Goal: Communication & Community: Answer question/provide support

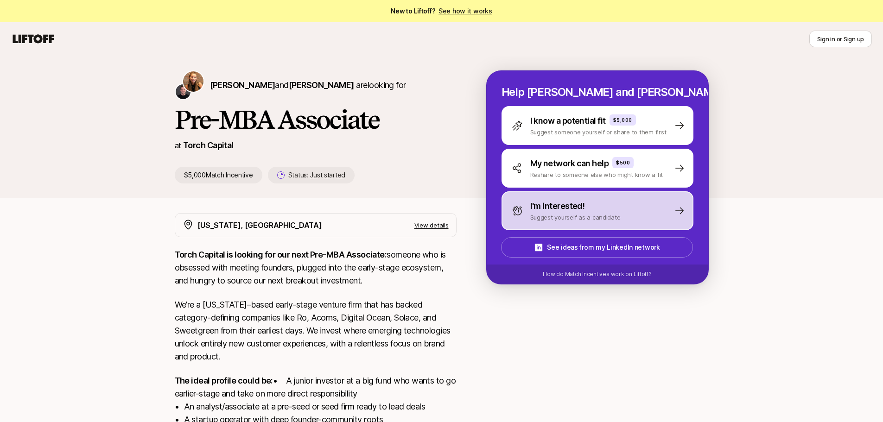
click at [566, 213] on p "Suggest yourself as a candidate" at bounding box center [575, 217] width 90 height 9
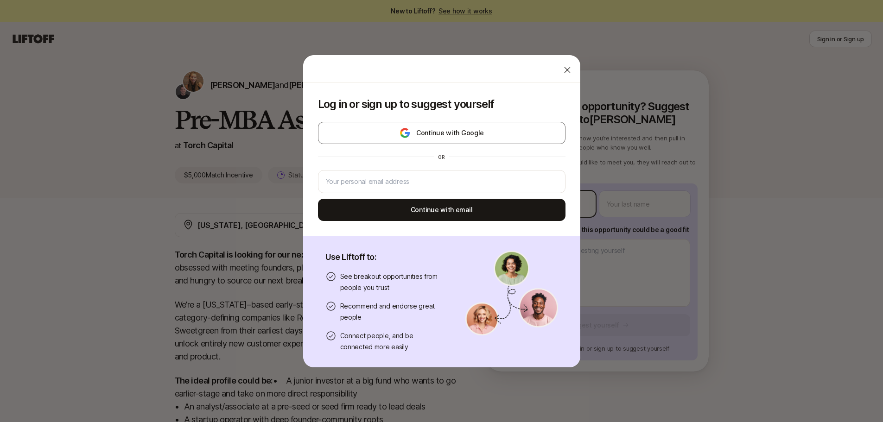
type textarea "x"
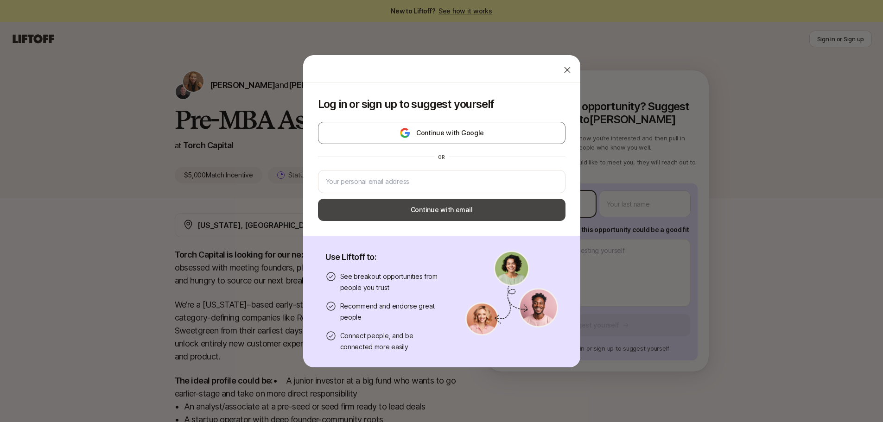
click at [557, 203] on body "New to Liftoff? See how it works Sign in or Sign up Sign in or Sign up [PERSON_…" at bounding box center [441, 211] width 883 height 422
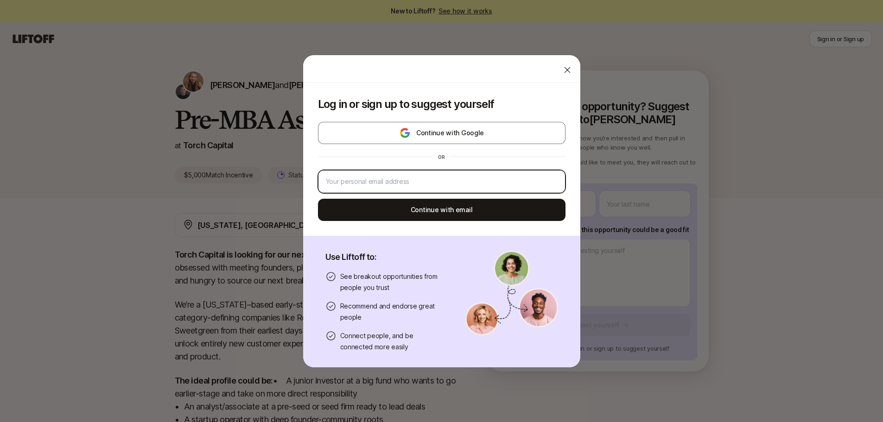
type input "[EMAIL_ADDRESS][DOMAIN_NAME]"
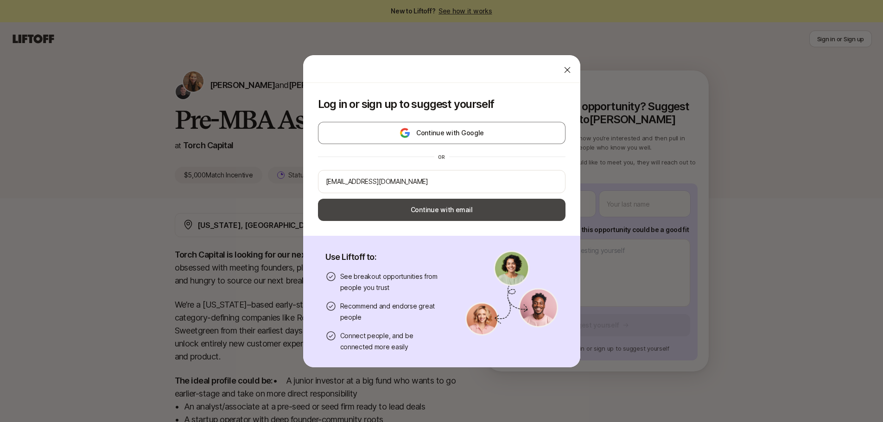
click at [505, 212] on button "Continue with email" at bounding box center [442, 210] width 248 height 22
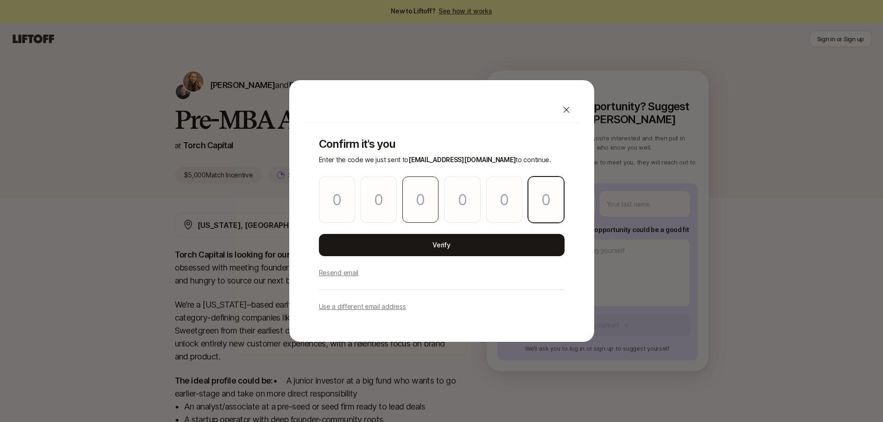
paste input "5"
type input "4"
type input "3"
type input "8"
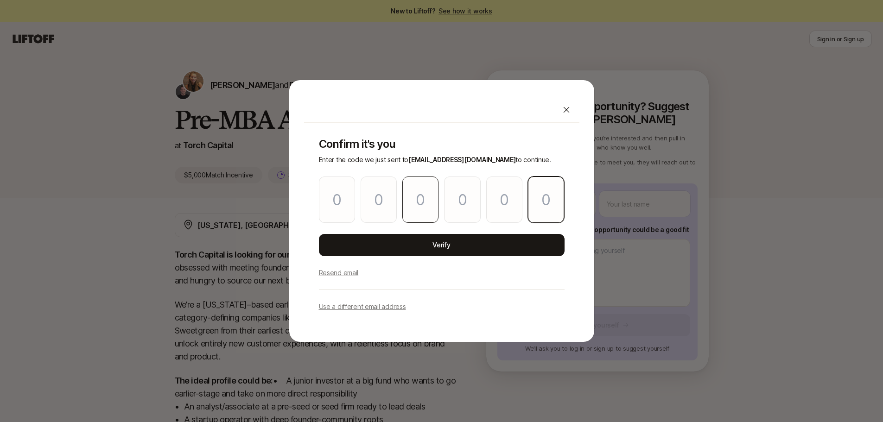
type input "7"
type input "5"
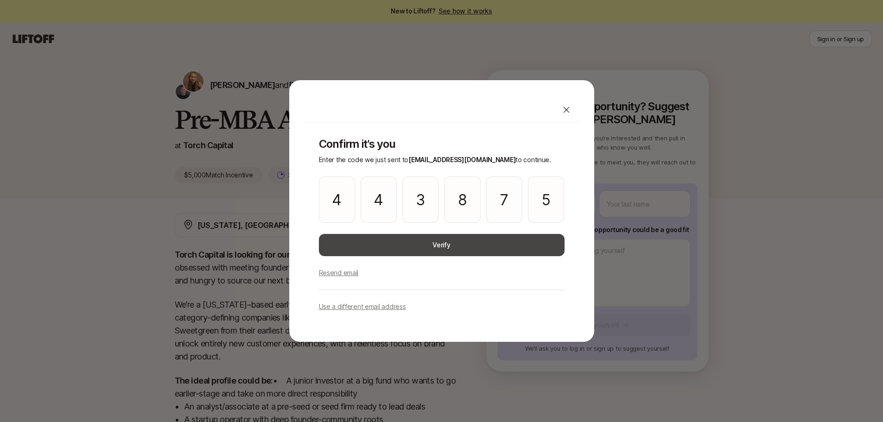
click at [419, 240] on button "Verify" at bounding box center [442, 245] width 246 height 22
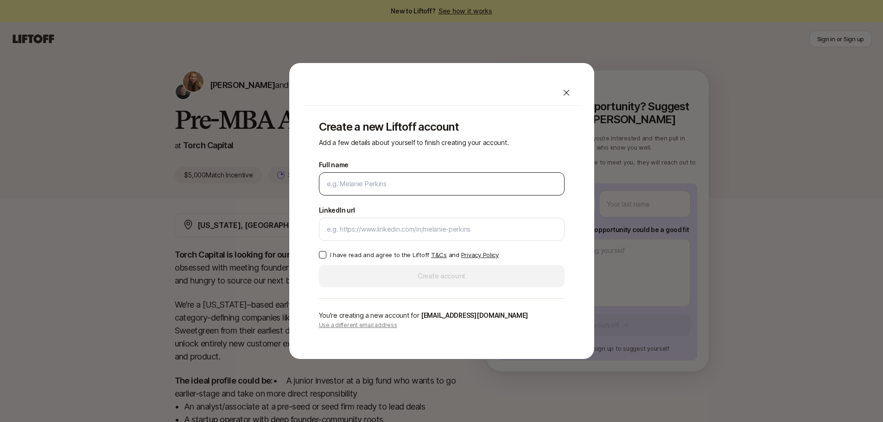
click at [404, 188] on input "Full name" at bounding box center [442, 183] width 230 height 11
type input "[PERSON_NAME]"
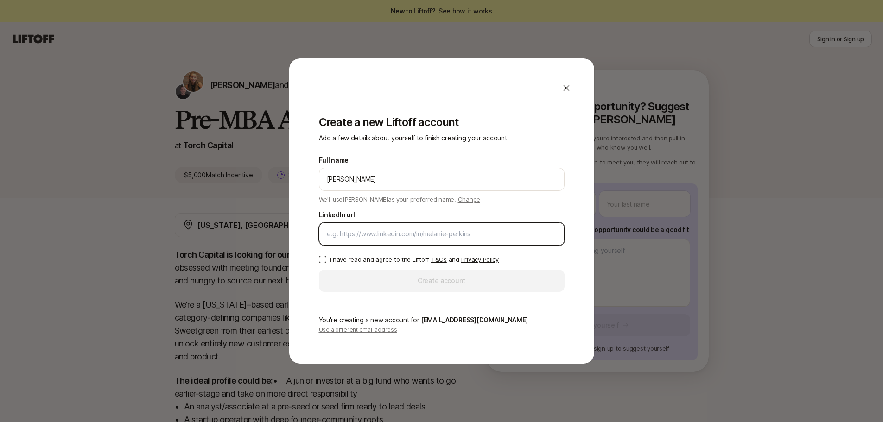
click at [374, 230] on input "LinkedIn url" at bounding box center [442, 234] width 230 height 11
click at [503, 229] on input "LinkedIn url" at bounding box center [442, 234] width 230 height 11
paste input "[URL][DOMAIN_NAME]"
type input "[URL][DOMAIN_NAME]"
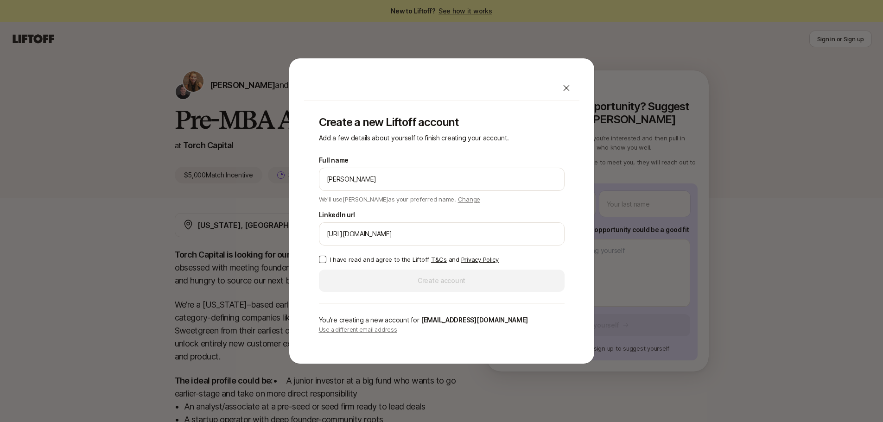
click at [367, 263] on p "I have read and agree to the Liftoff T&Cs and Privacy Policy" at bounding box center [414, 259] width 169 height 9
click at [326, 263] on button "I have read and agree to the Liftoff T&Cs and Privacy Policy" at bounding box center [322, 259] width 7 height 7
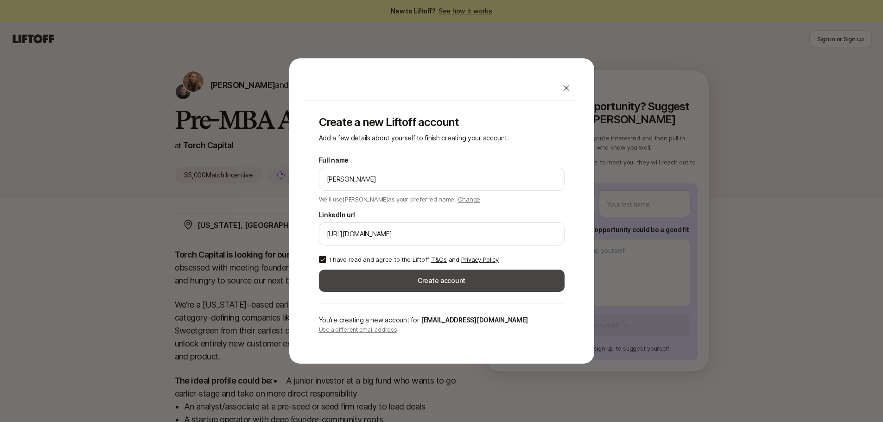
click at [374, 270] on button "Create account" at bounding box center [442, 281] width 246 height 22
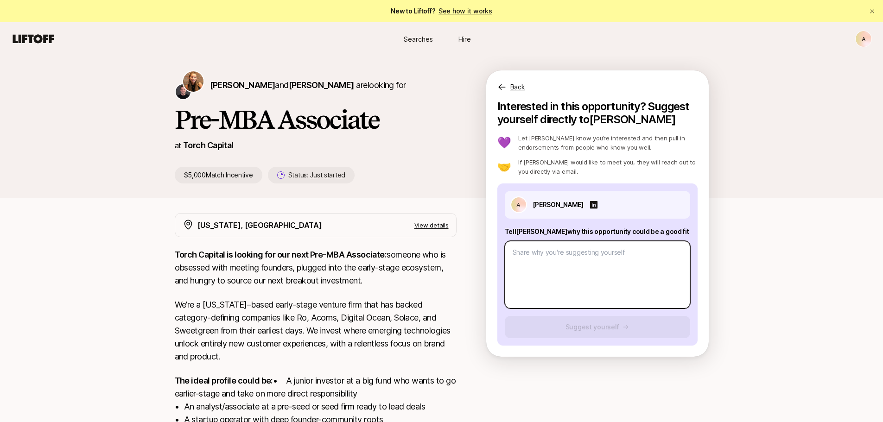
click at [586, 275] on textarea at bounding box center [597, 275] width 185 height 68
type textarea "x"
type textarea "G"
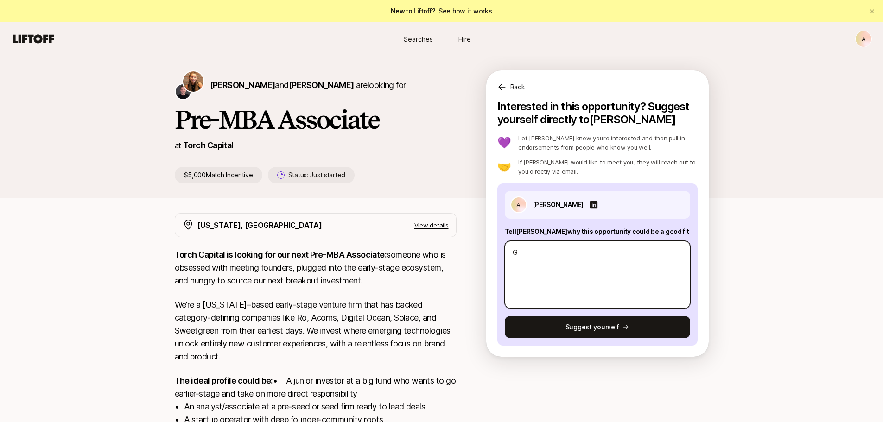
type textarea "x"
type textarea "Gr"
type textarea "x"
type textarea "Gre"
type textarea "x"
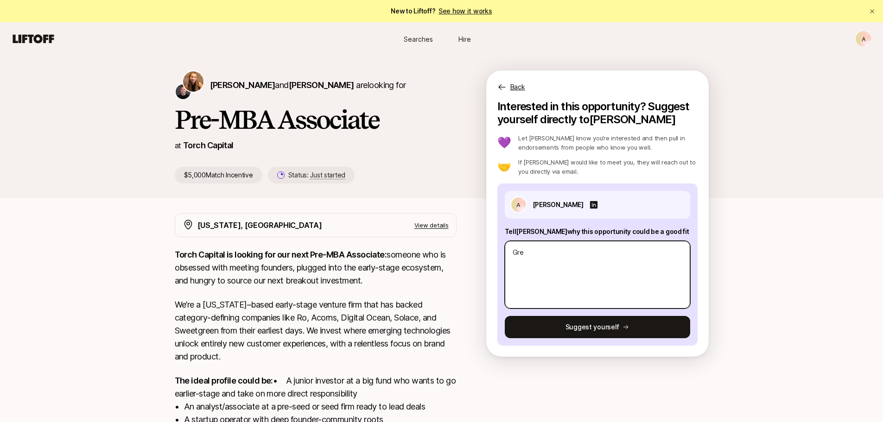
type textarea "Grea"
type textarea "x"
type textarea "Great"
type textarea "x"
type textarea "I"
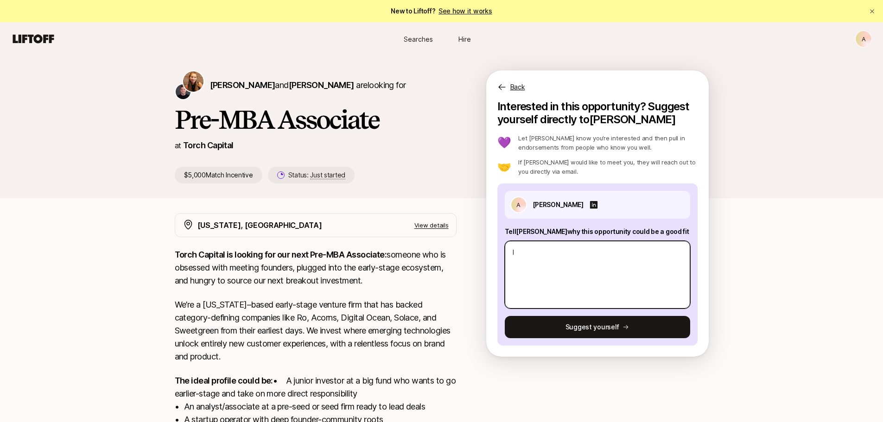
type textarea "x"
type textarea "In"
type textarea "x"
type textarea "Inv"
type textarea "x"
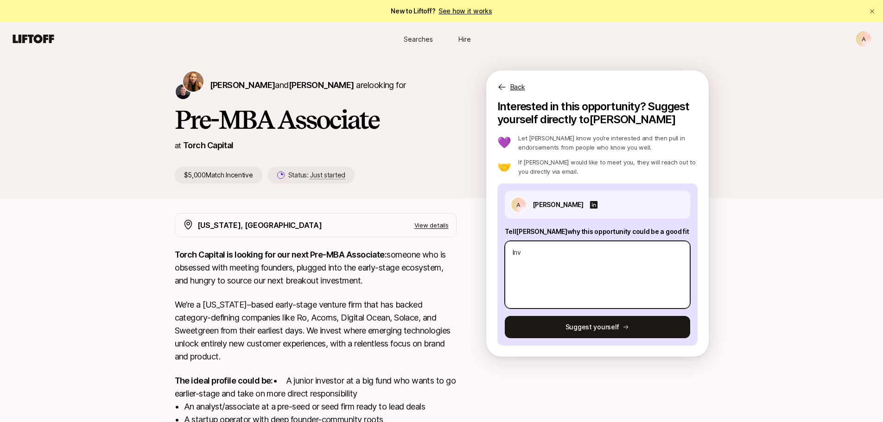
type textarea "Inve"
type textarea "x"
type textarea "Inves"
type textarea "x"
type textarea "Invest"
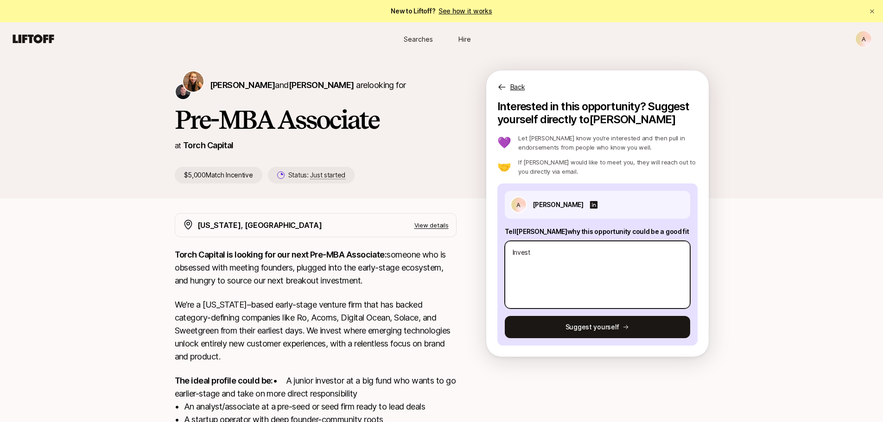
type textarea "x"
type textarea "Investm"
type textarea "x"
type textarea "Investme"
type textarea "x"
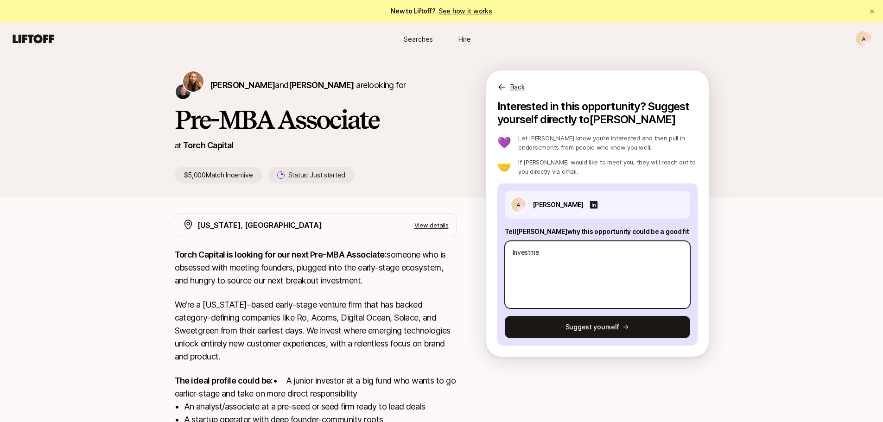
type textarea "Investmen"
type textarea "x"
type textarea "Investment"
type textarea "x"
type textarea "Investment"
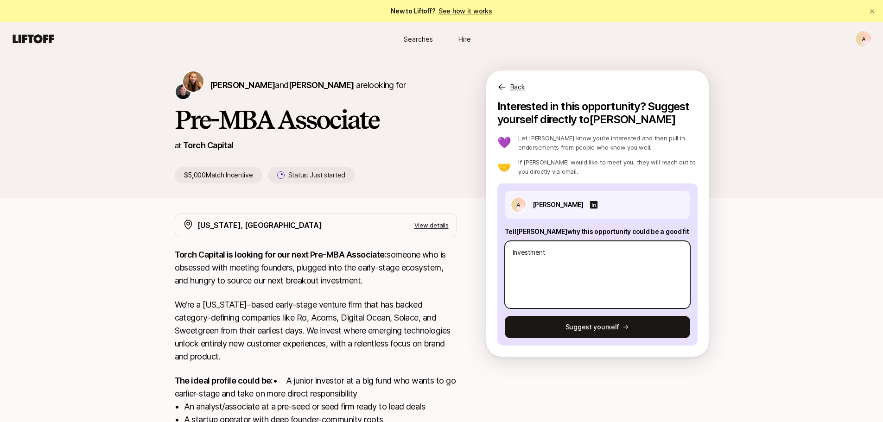
type textarea "x"
type textarea "Investment b"
type textarea "x"
type textarea "Investment ba"
type textarea "x"
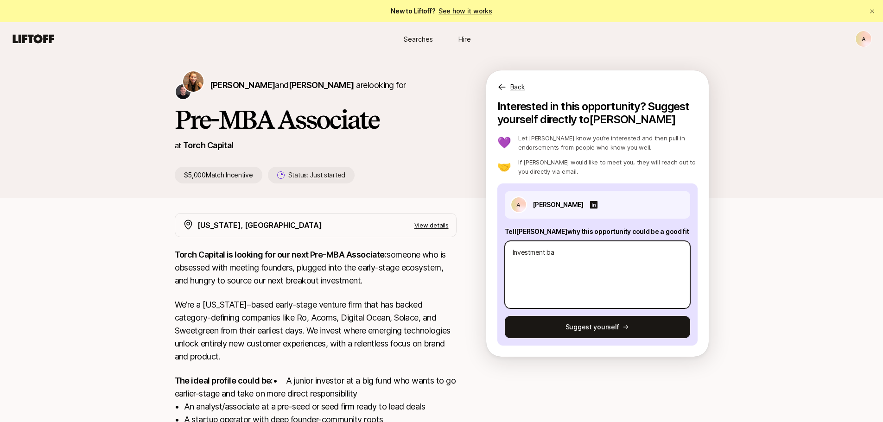
type textarea "Investment ban"
type textarea "x"
type textarea "Investment ba"
type textarea "x"
type textarea "Investment bac"
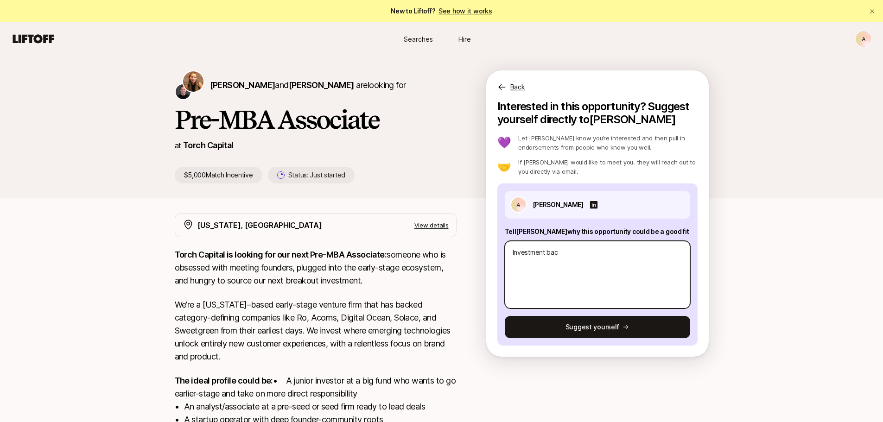
type textarea "x"
type textarea "Investment back"
type textarea "x"
type textarea "Investment backg"
type textarea "x"
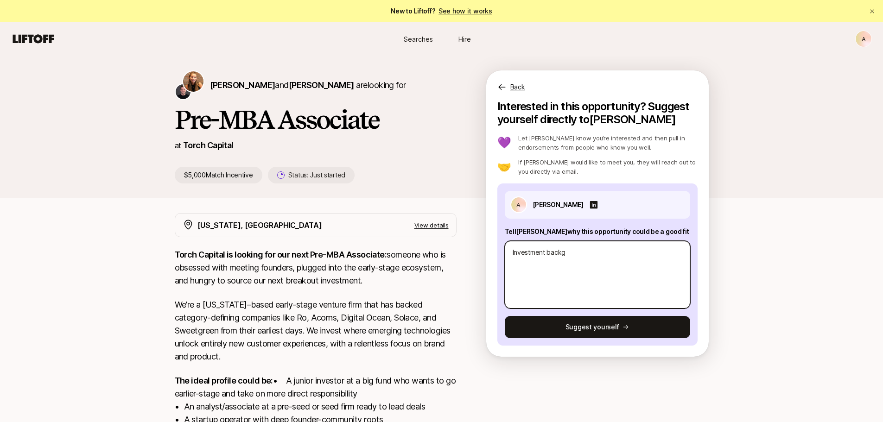
type textarea "Investment backgr"
type textarea "x"
type textarea "Investment backgro"
type textarea "x"
type textarea "Investment backgrou"
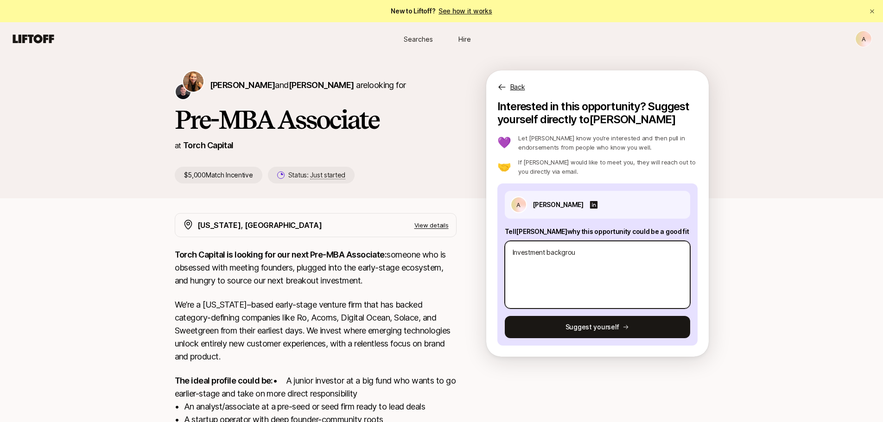
type textarea "x"
type textarea "Investment backgroun"
type textarea "x"
type textarea "Investment background"
type textarea "x"
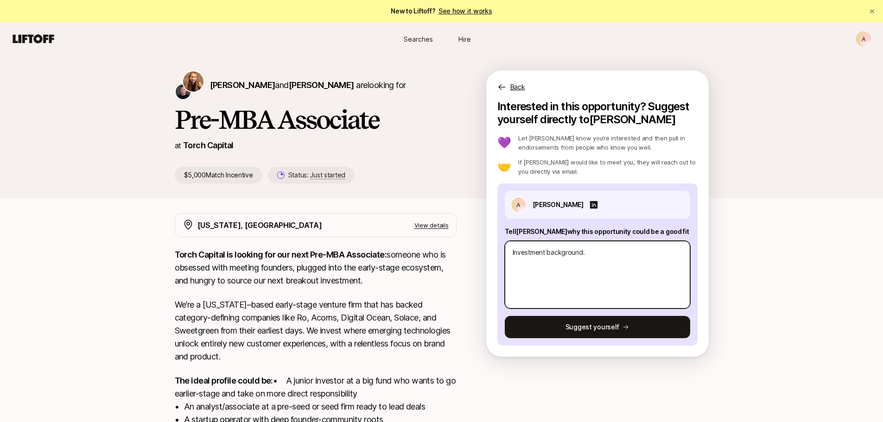
type textarea "Investment background."
drag, startPoint x: 666, startPoint y: 231, endPoint x: 506, endPoint y: 227, distance: 160.0
click at [506, 227] on p "Tell [PERSON_NAME] why this opportunity could be a good fit" at bounding box center [597, 231] width 185 height 11
copy p "Tell [PERSON_NAME] why this opportunity could be a good fit"
click at [599, 308] on div "A [PERSON_NAME] Tell [PERSON_NAME] why this opportunity could be a good fit Inv…" at bounding box center [597, 265] width 200 height 162
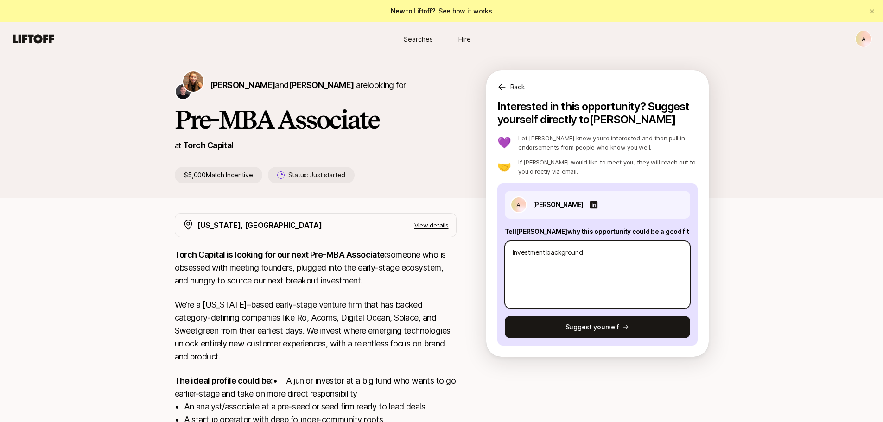
click at [605, 285] on textarea "Investment background." at bounding box center [597, 275] width 185 height 68
paste textarea "Hi [PERSON_NAME], I think this opportunity could be a strong fit because it ali…"
type textarea "x"
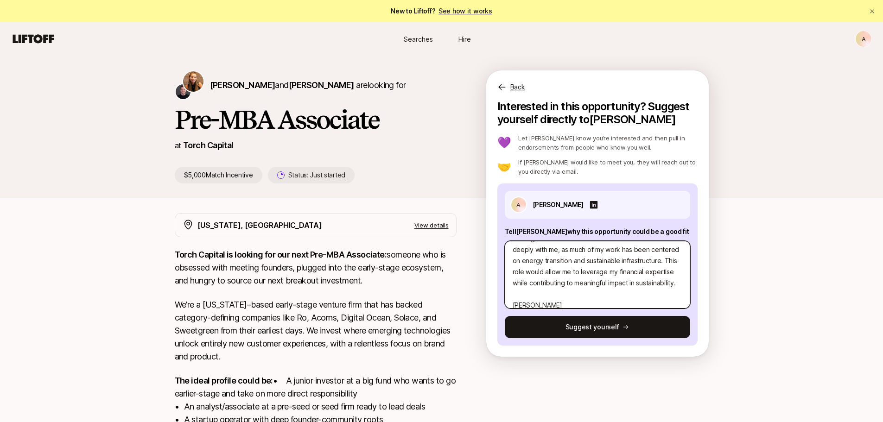
scroll to position [65, 0]
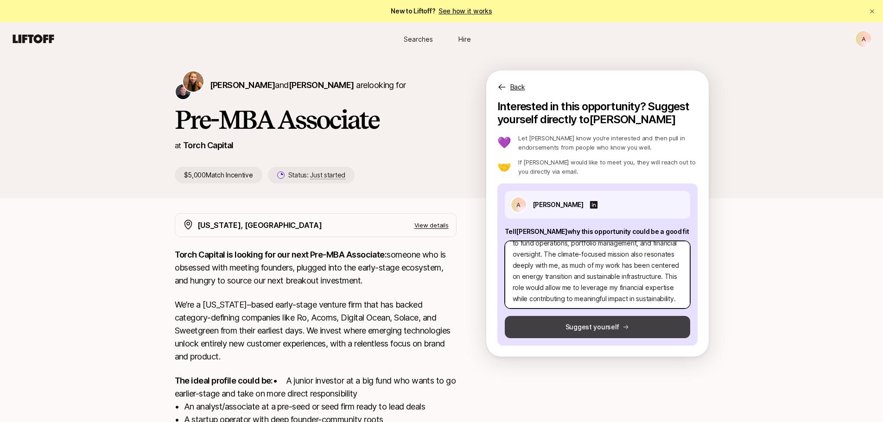
type textarea "Hi [PERSON_NAME], I think this opportunity could be a strong fit because it ali…"
click at [589, 328] on button "Suggest yourself" at bounding box center [597, 327] width 185 height 22
type textarea "x"
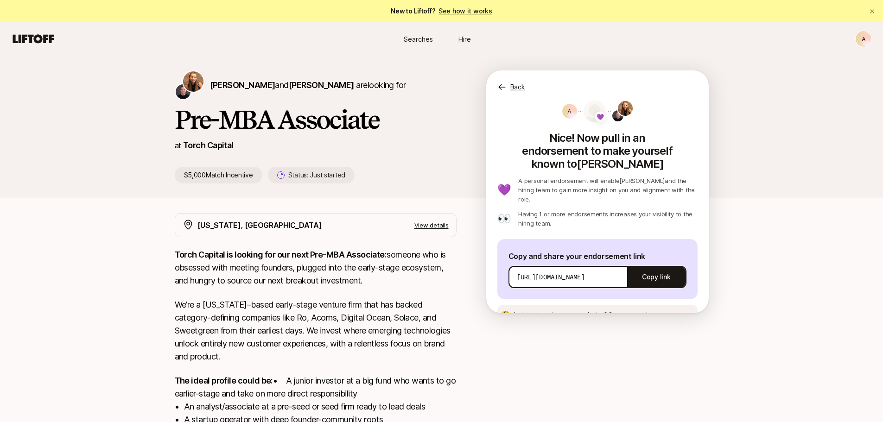
click at [589, 266] on div "[URL][DOMAIN_NAME] Copy link" at bounding box center [598, 277] width 178 height 22
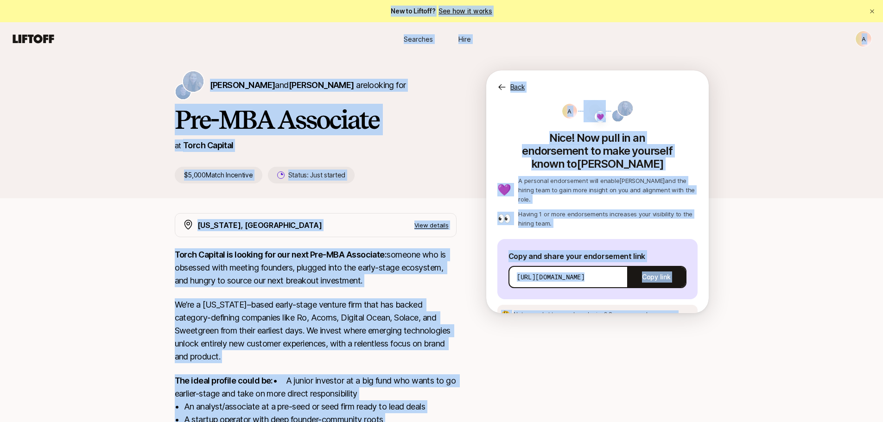
click at [585, 273] on p "[URL][DOMAIN_NAME]" at bounding box center [551, 277] width 68 height 9
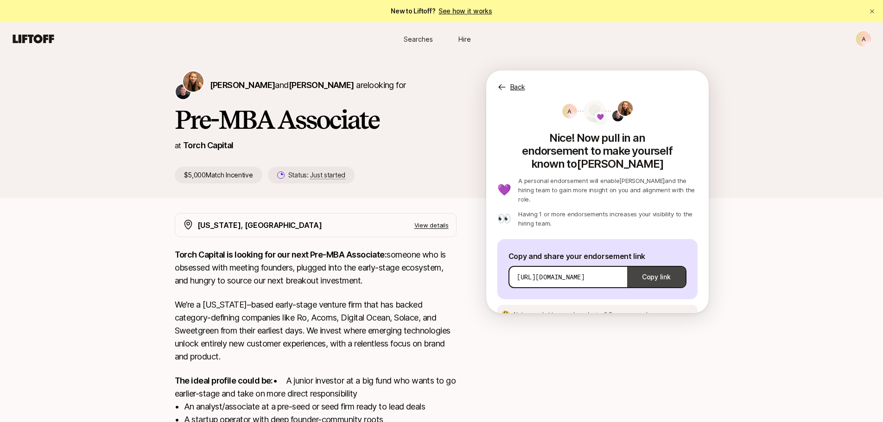
click at [651, 264] on button "Copy link" at bounding box center [656, 277] width 58 height 26
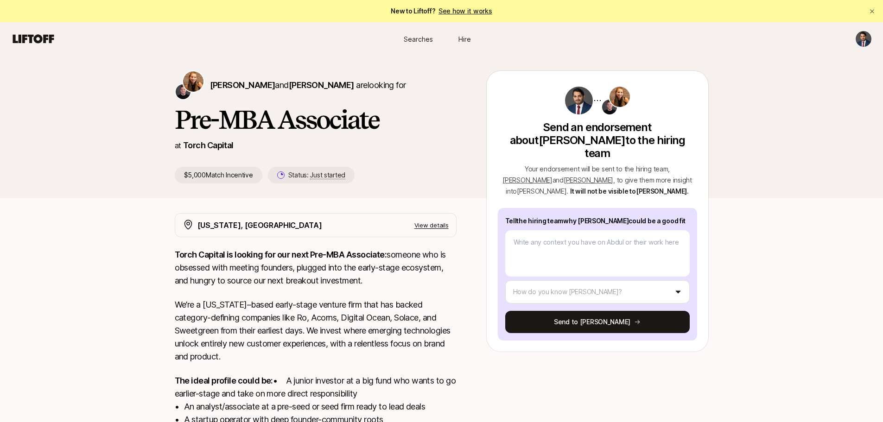
drag, startPoint x: 666, startPoint y: 204, endPoint x: 491, endPoint y: 207, distance: 174.3
click at [491, 207] on div "Send an endorsement about Abdul Lakhani to the hiring team Your endorsement wil…" at bounding box center [597, 211] width 223 height 282
copy p "Tell the hiring team why Abdul could be a good fit"
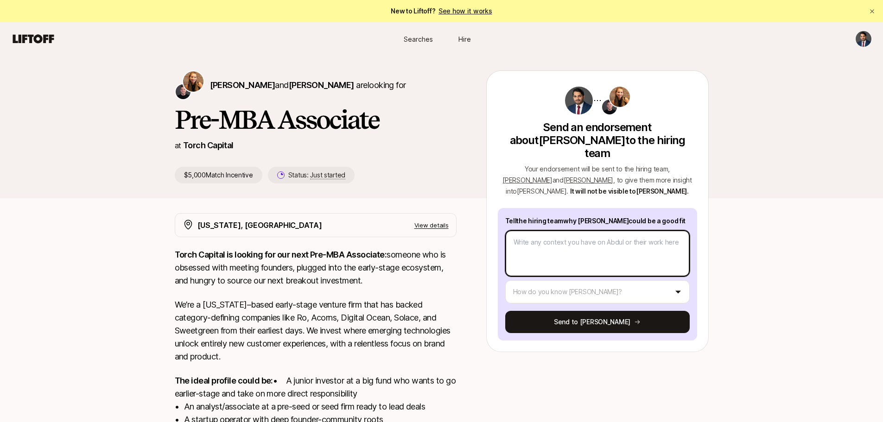
click at [548, 244] on textarea at bounding box center [597, 253] width 185 height 46
paste textarea "Abdul brings nearly a decade of experience in private equity, investment bankin…"
type textarea "x"
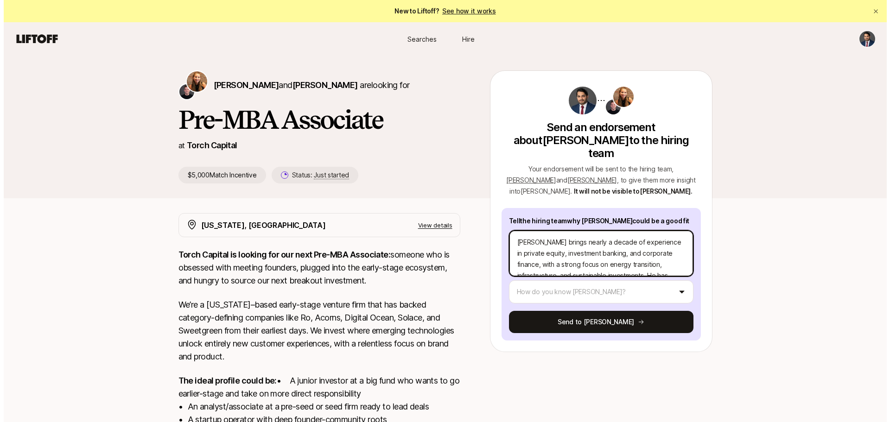
scroll to position [100, 0]
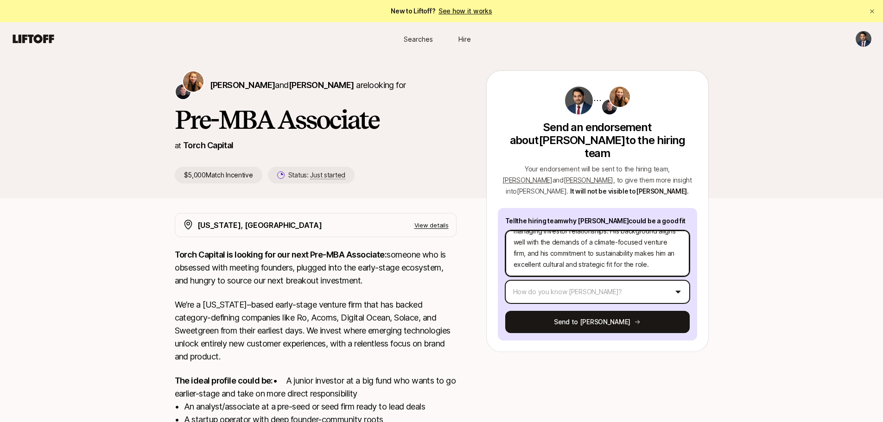
type textarea "Abdul brings nearly a decade of experience in private equity, investment bankin…"
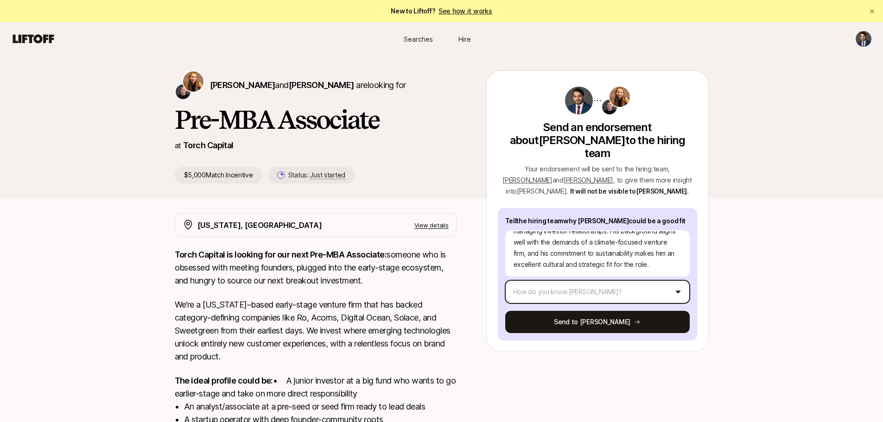
click at [544, 287] on html "New to Liftoff? See how it works Searches Hire Searches Hire Katie Reiner and C…" at bounding box center [441, 211] width 883 height 422
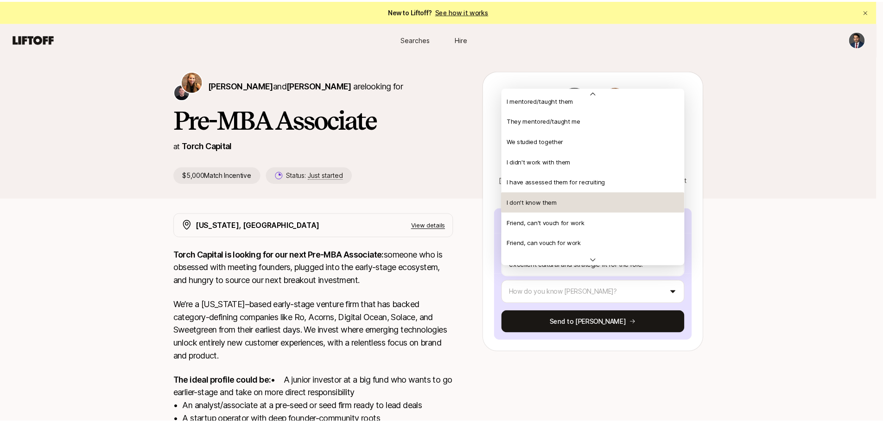
scroll to position [200, 0]
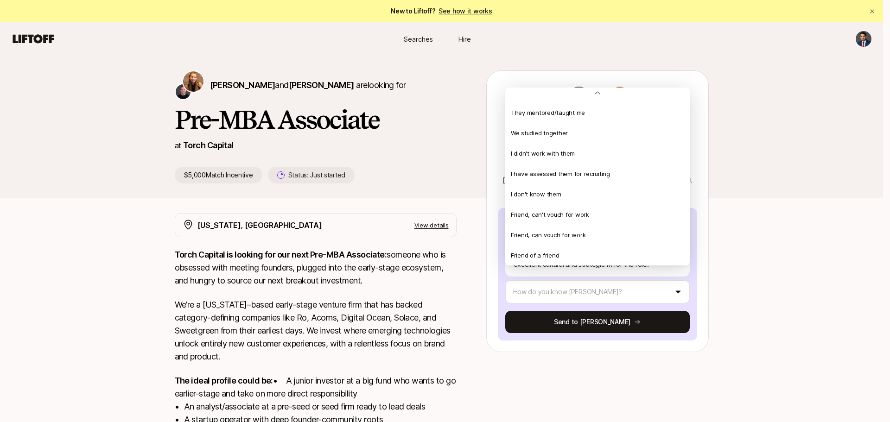
type textarea "x"
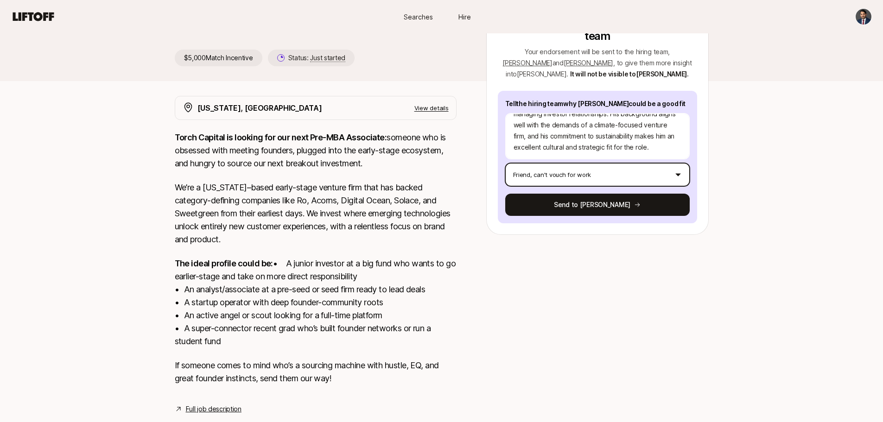
scroll to position [153, 0]
